Goal: Task Accomplishment & Management: Use online tool/utility

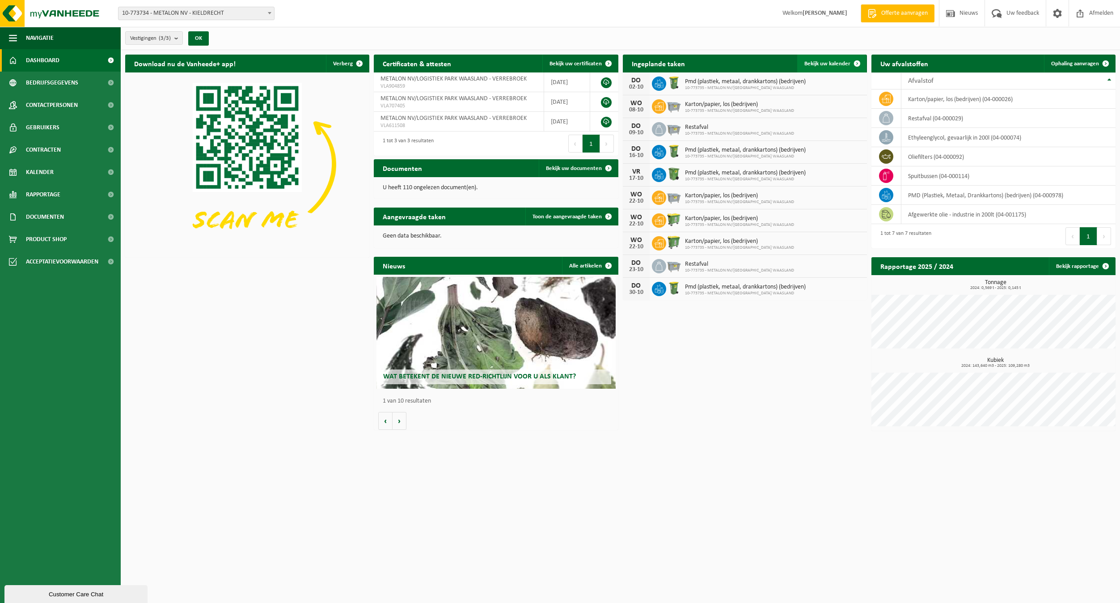
click at [850, 62] on span at bounding box center [857, 64] width 18 height 18
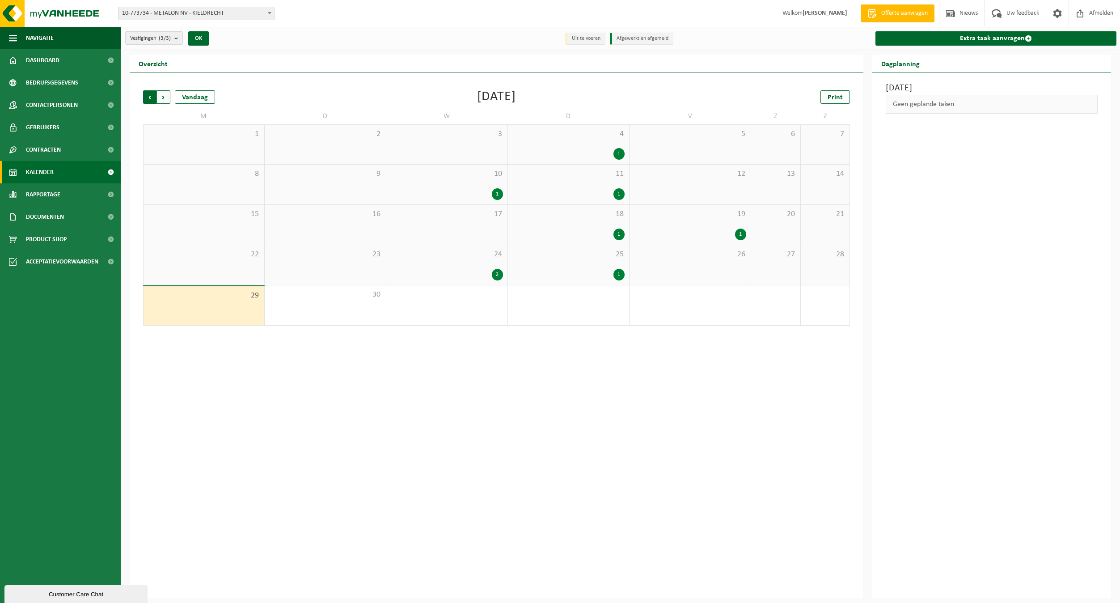
click at [165, 97] on span "Volgende" at bounding box center [163, 96] width 13 height 13
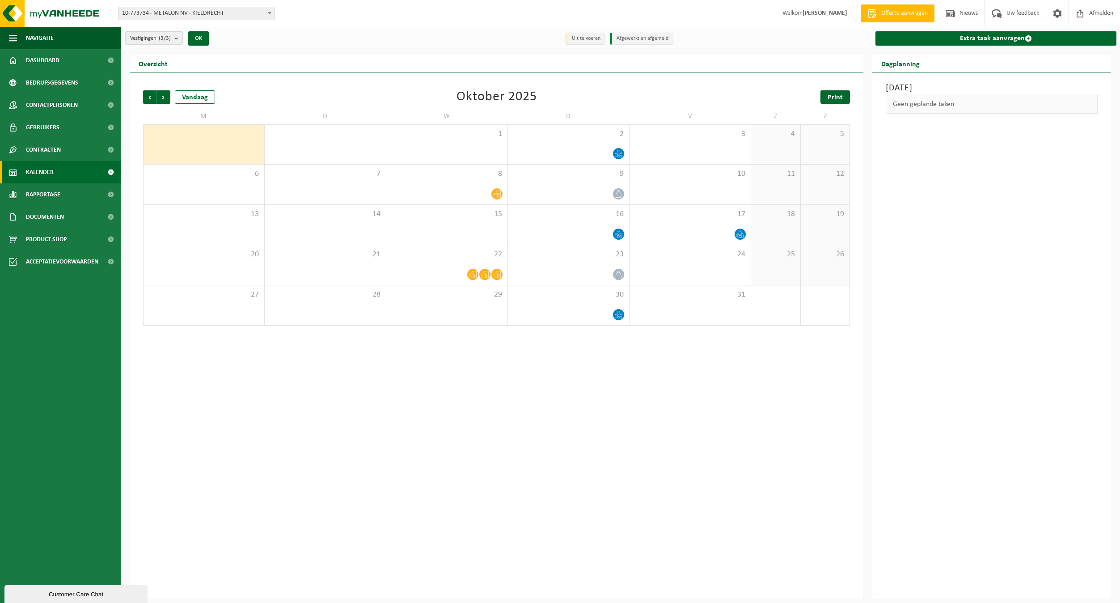
click at [832, 101] on link "Print" at bounding box center [836, 96] width 30 height 13
